Goal: Find specific page/section: Find specific page/section

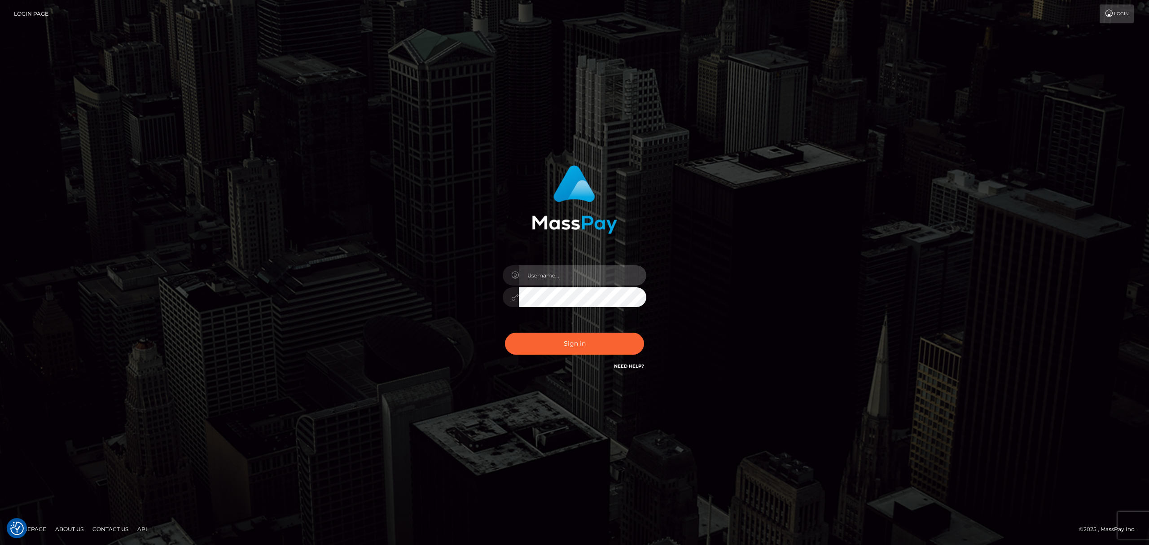
click at [559, 276] on input "text" at bounding box center [582, 275] width 127 height 20
type input "[PERSON_NAME]"
click at [583, 346] on button "Sign in" at bounding box center [574, 344] width 139 height 22
click at [586, 277] on input "text" at bounding box center [582, 275] width 127 height 20
type input "[PERSON_NAME]"
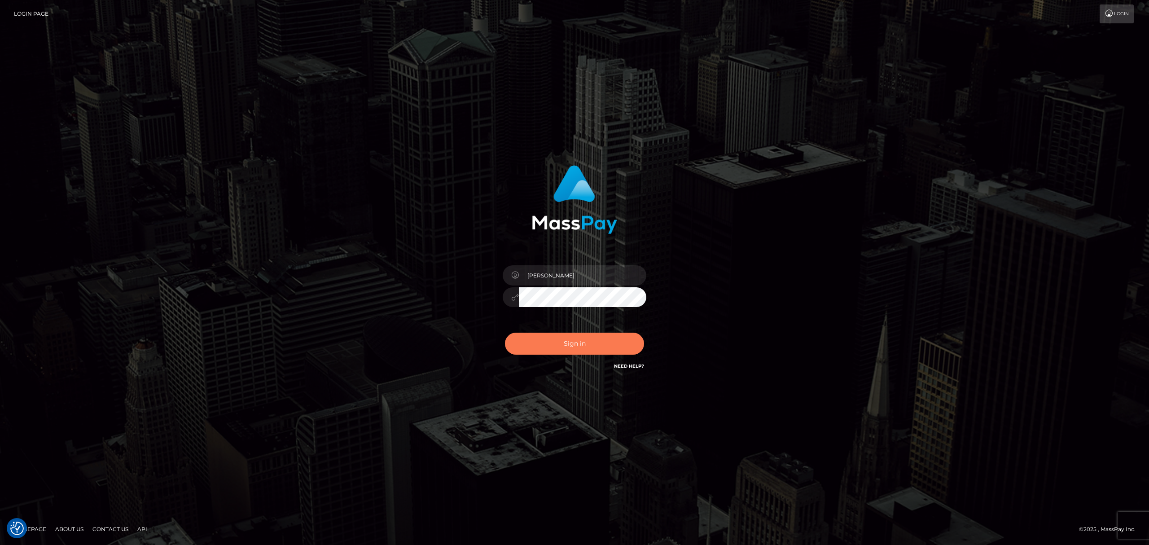
click at [554, 346] on button "Sign in" at bounding box center [574, 344] width 139 height 22
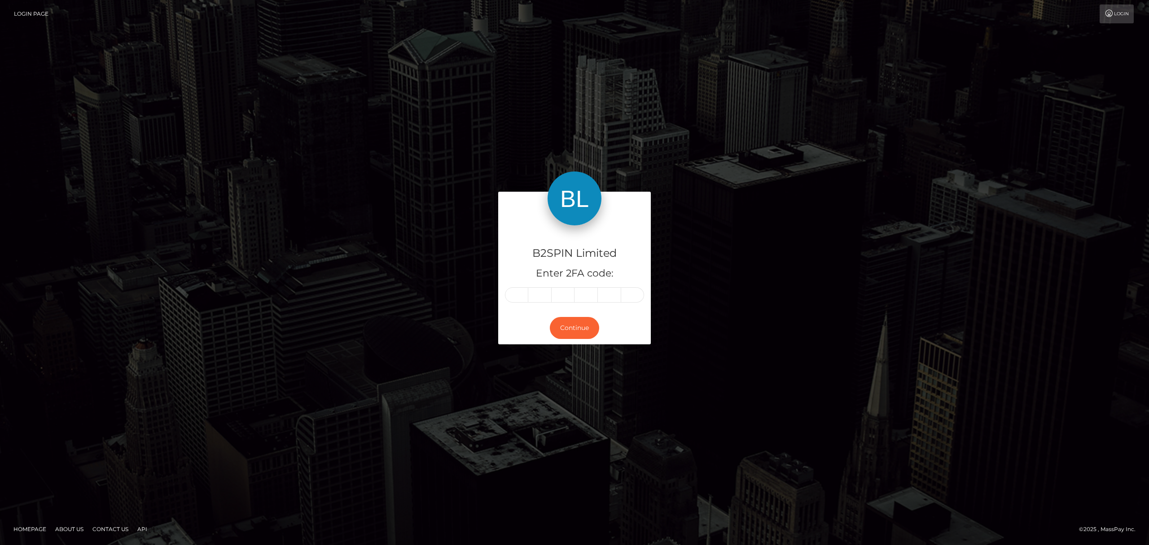
drag, startPoint x: 504, startPoint y: 296, endPoint x: 516, endPoint y: 293, distance: 11.5
click at [505, 296] on div at bounding box center [574, 294] width 139 height 15
click at [516, 293] on input "text" at bounding box center [516, 294] width 23 height 15
paste input "5"
type input "5"
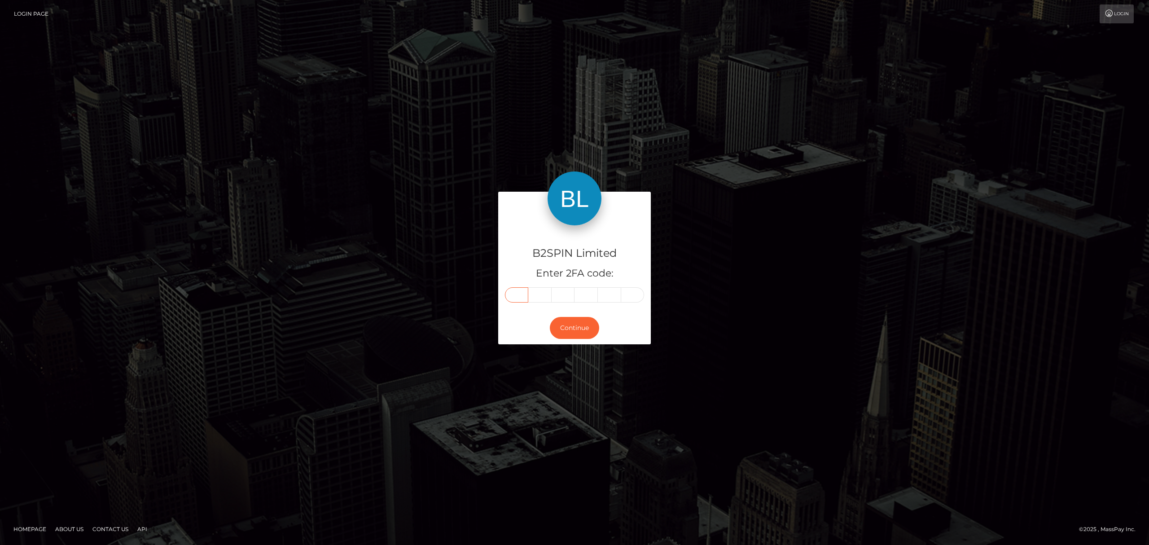
type input "3"
type input "1"
type input "0"
type input "8"
type input "1"
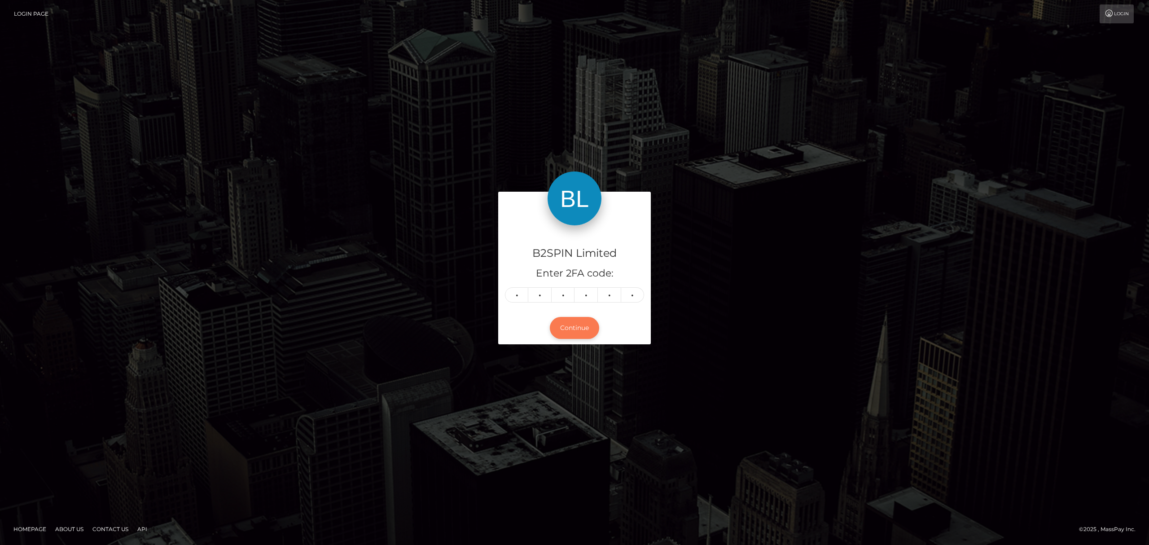
click at [568, 327] on button "Continue" at bounding box center [574, 328] width 49 height 22
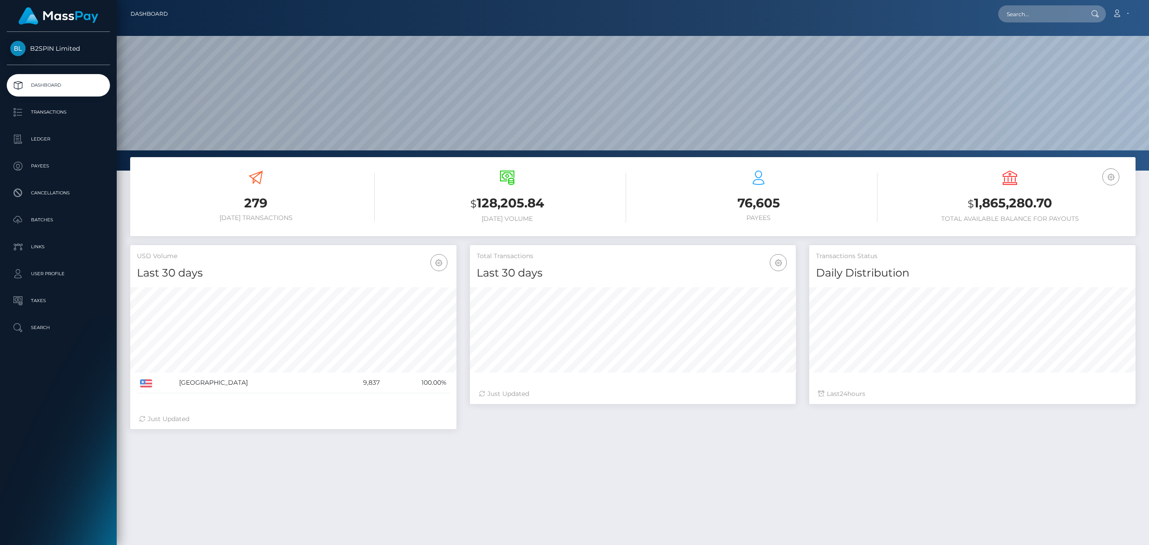
scroll to position [159, 326]
click at [1038, 14] on input "text" at bounding box center [1040, 13] width 84 height 17
paste input "3248855"
click at [1032, 13] on input "3248855" at bounding box center [1040, 13] width 84 height 17
paste input "2035426387"
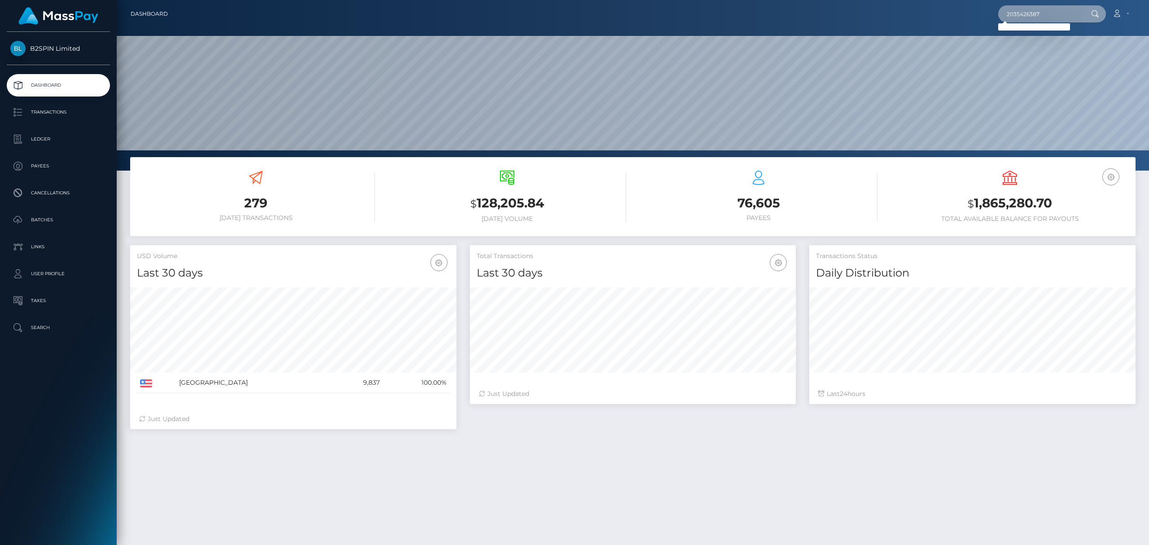
click at [1029, 11] on input "2035426387" at bounding box center [1040, 13] width 84 height 17
paste input "wagrnerpor@gmal.comi"
click at [1063, 6] on input "wagrnerpor@gmal.comi" at bounding box center [1040, 13] width 84 height 17
paste input "1143808261"
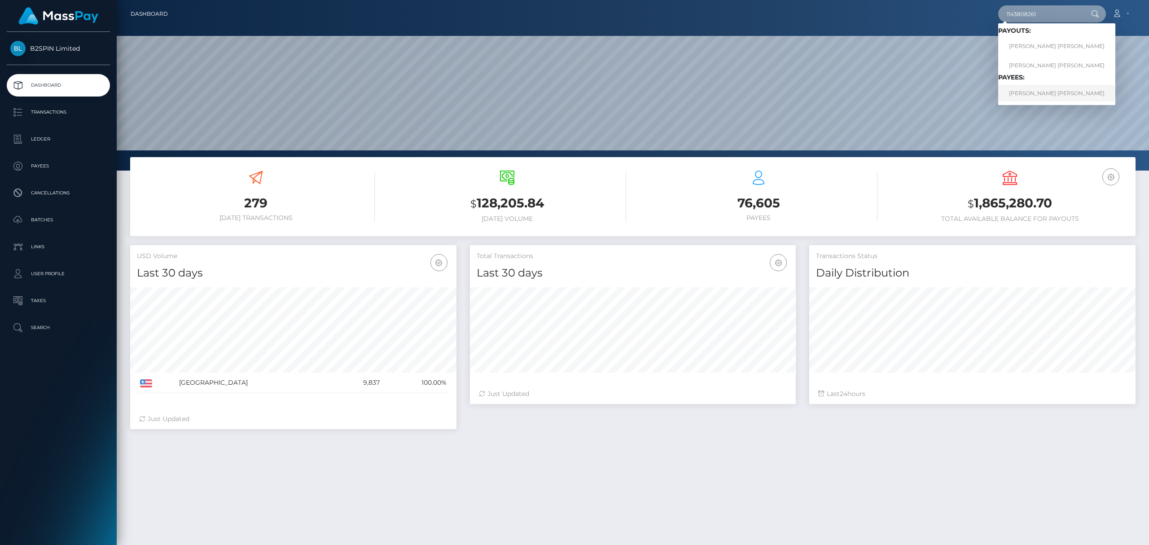
type input "1143808261"
click at [1026, 91] on link "STEPHEN JOHN KIERNAN" at bounding box center [1056, 93] width 117 height 17
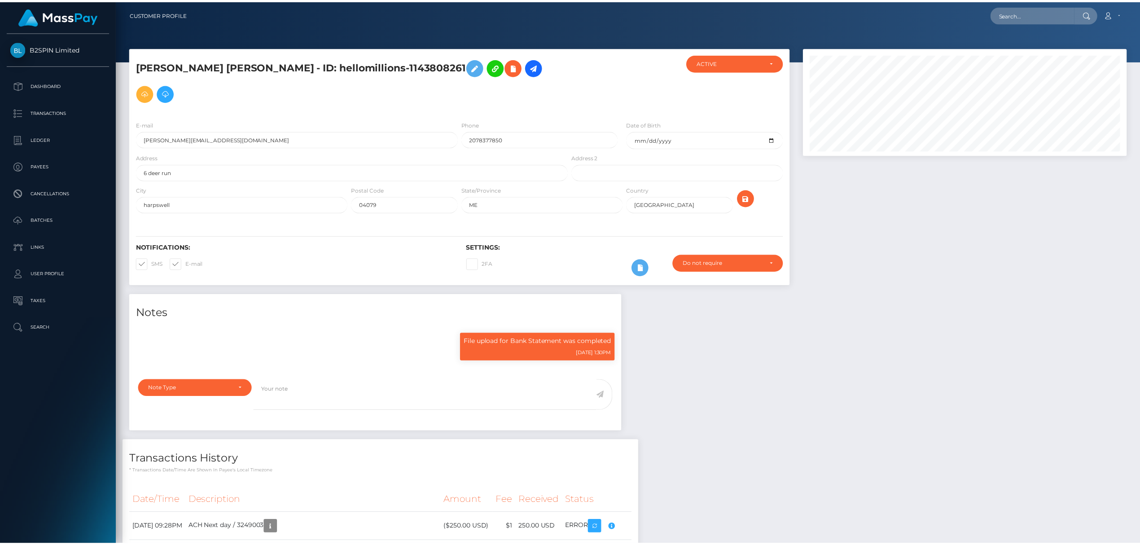
scroll to position [108, 326]
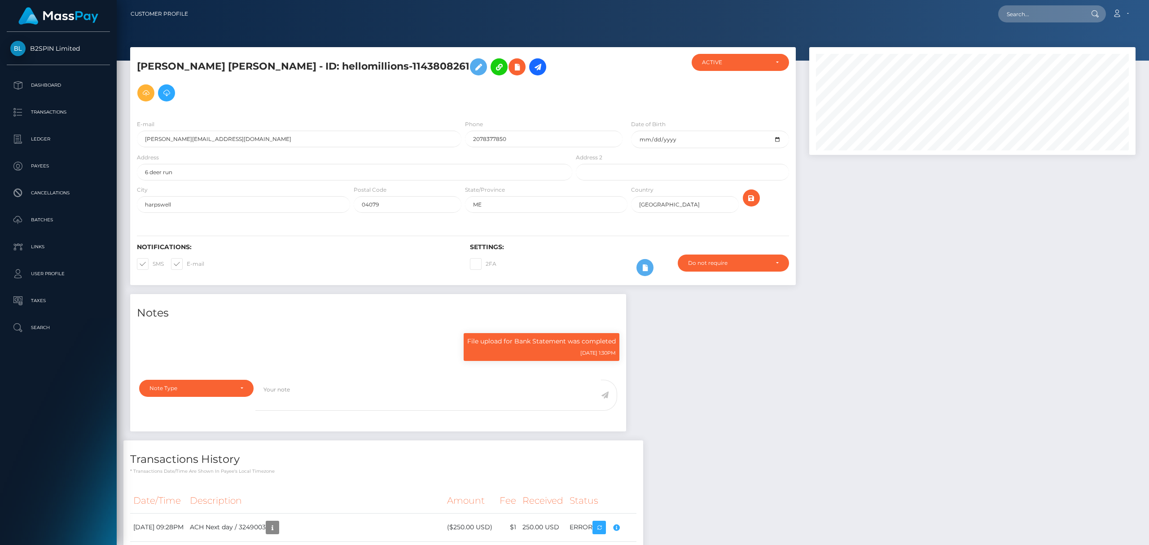
drag, startPoint x: 958, startPoint y: 268, endPoint x: 954, endPoint y: 271, distance: 4.8
click at [958, 294] on div "Notes File upload for Bank Statement was completed 03/24/25 1:30PM" at bounding box center [632, 456] width 1019 height 325
click at [778, 324] on div "Notes File upload for Bank Statement was completed 03/24/25 1:30PM" at bounding box center [632, 456] width 1019 height 325
click at [1032, 13] on input "text" at bounding box center [1040, 13] width 84 height 17
paste input "3249045"
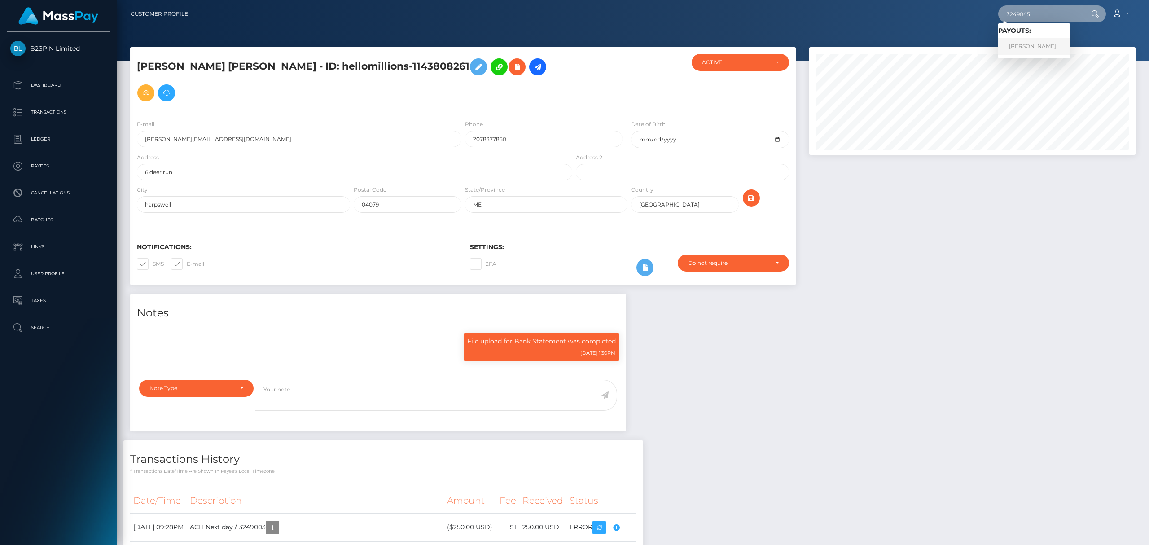
type input "3249045"
click at [1031, 46] on link "AMANDA YVONNE SANCHEZ" at bounding box center [1034, 46] width 72 height 17
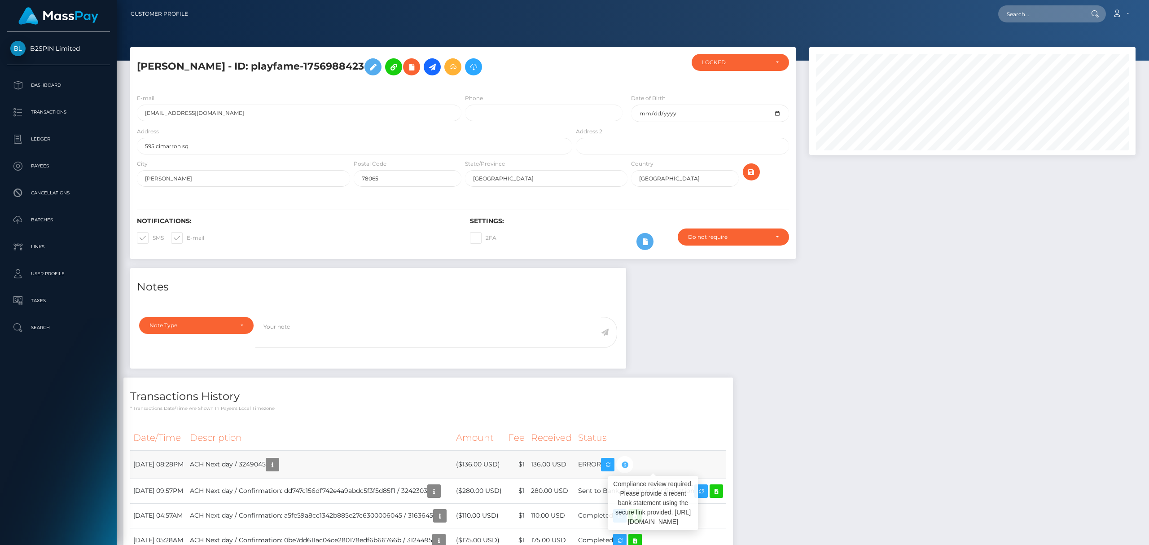
scroll to position [108, 326]
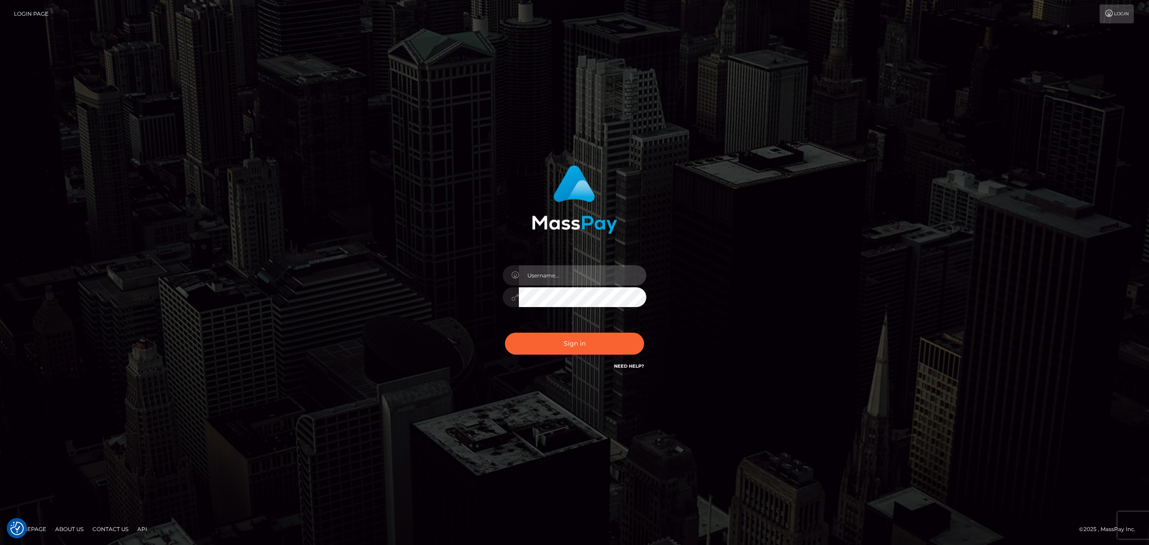
click at [555, 284] on input "text" at bounding box center [582, 275] width 127 height 20
type input "[PERSON_NAME]"
drag, startPoint x: 600, startPoint y: 336, endPoint x: 546, endPoint y: 351, distance: 56.3
click at [600, 337] on button "Sign in" at bounding box center [574, 344] width 139 height 22
